Goal: Check status

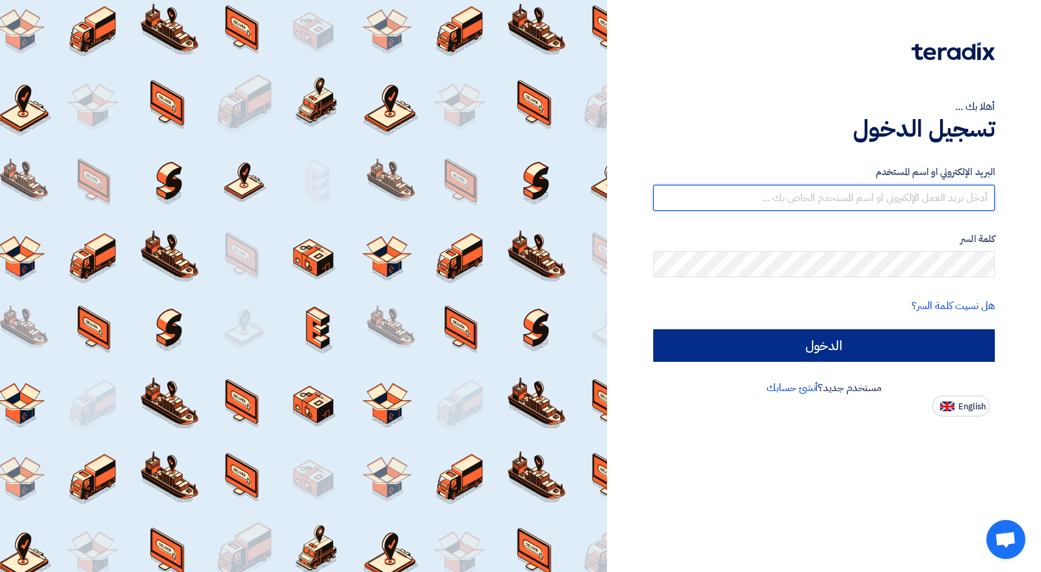
type input "[EMAIL_ADDRESS][DOMAIN_NAME]"
click at [837, 347] on input "الدخول" at bounding box center [824, 345] width 342 height 33
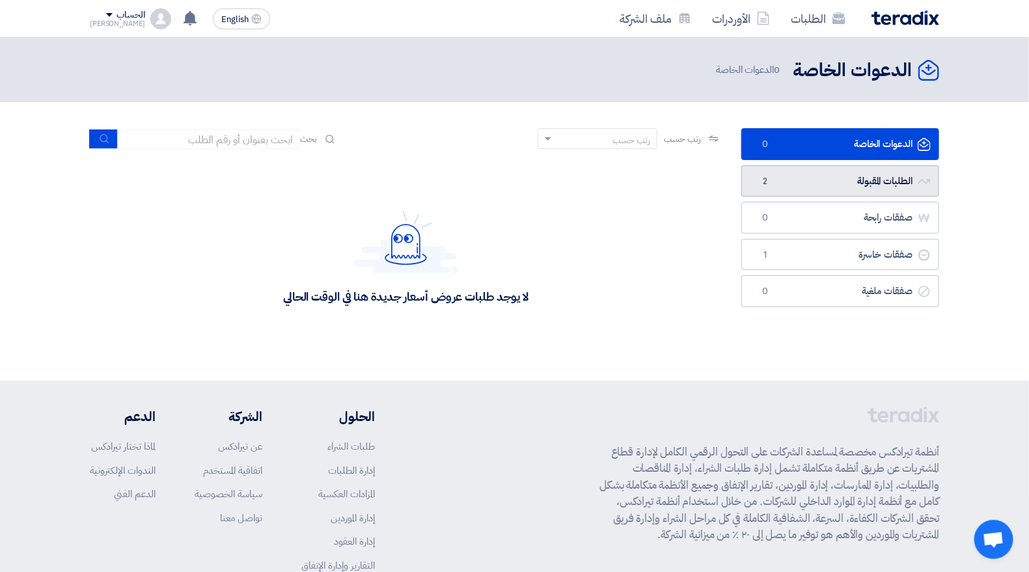
click at [892, 174] on link "الطلبات المقبولة الطلبات المقبولة 2" at bounding box center [840, 181] width 198 height 32
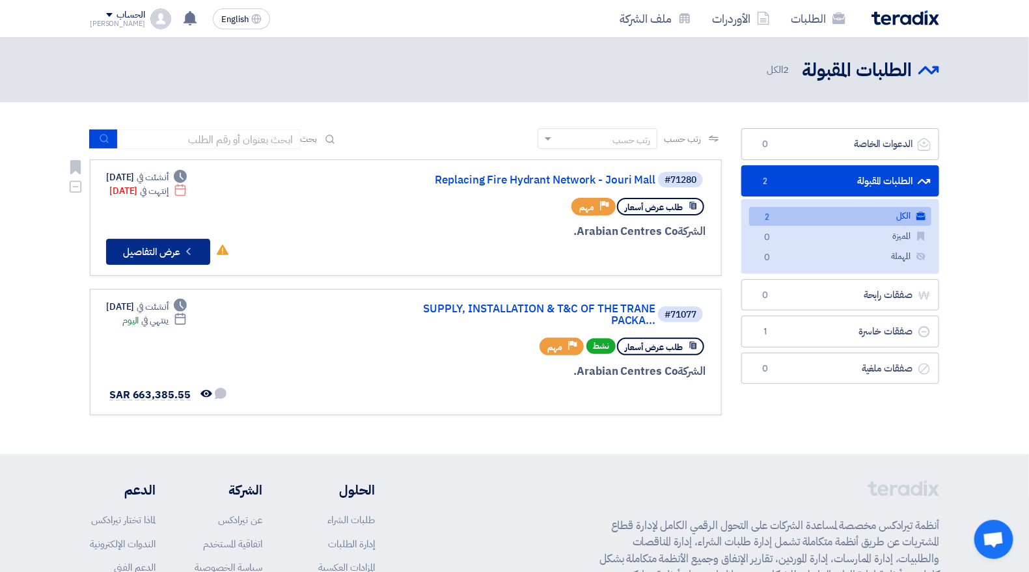
click at [170, 246] on button "Check details عرض التفاصيل" at bounding box center [158, 252] width 104 height 26
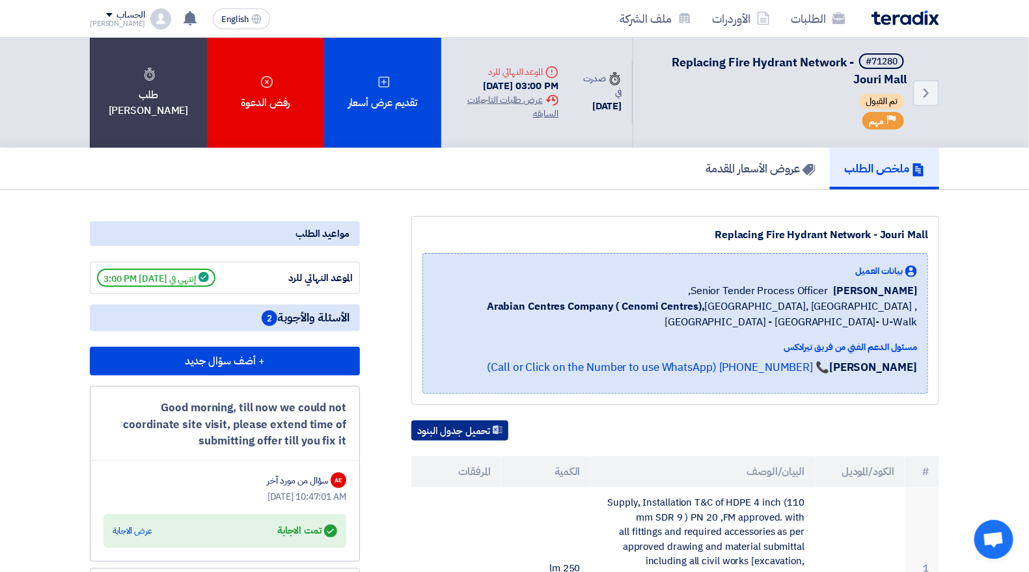
click at [448, 429] on button "تحميل جدول البنود" at bounding box center [459, 430] width 97 height 21
